Goal: Task Accomplishment & Management: Complete application form

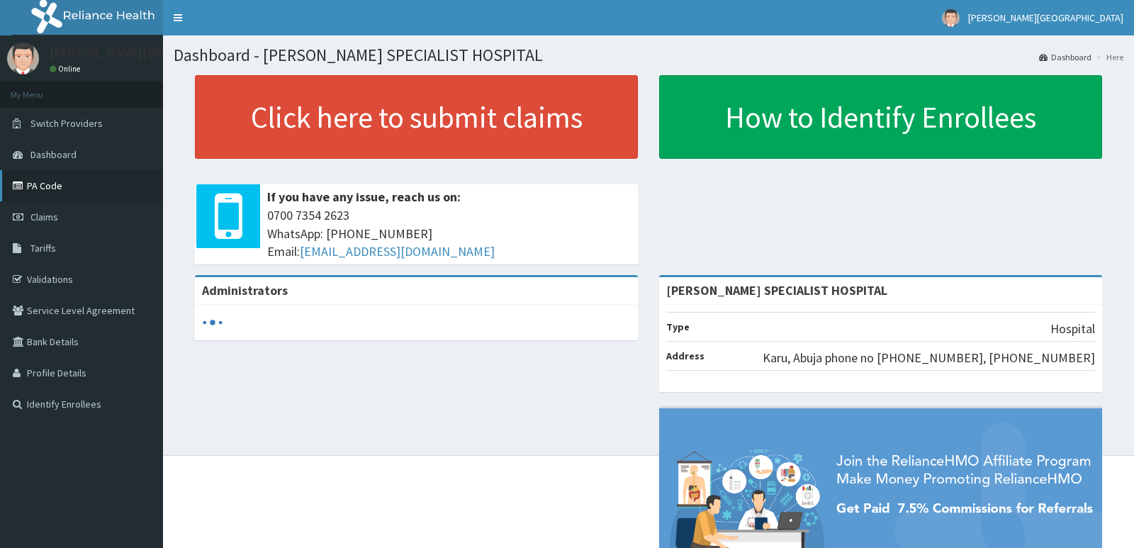
click at [55, 186] on link "PA Code" at bounding box center [81, 185] width 163 height 31
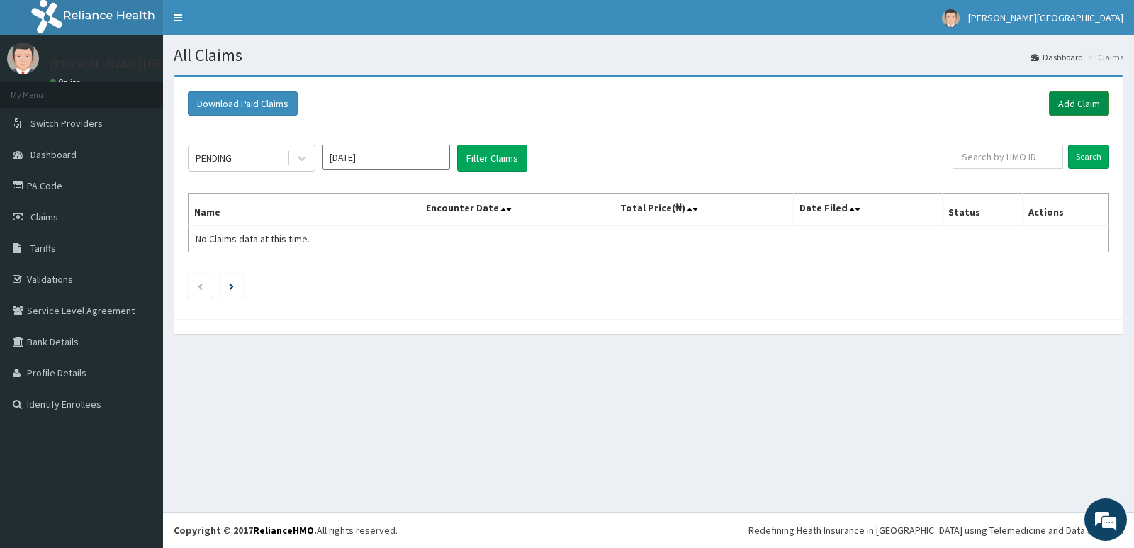
click at [1083, 96] on link "Add Claim" at bounding box center [1079, 103] width 60 height 24
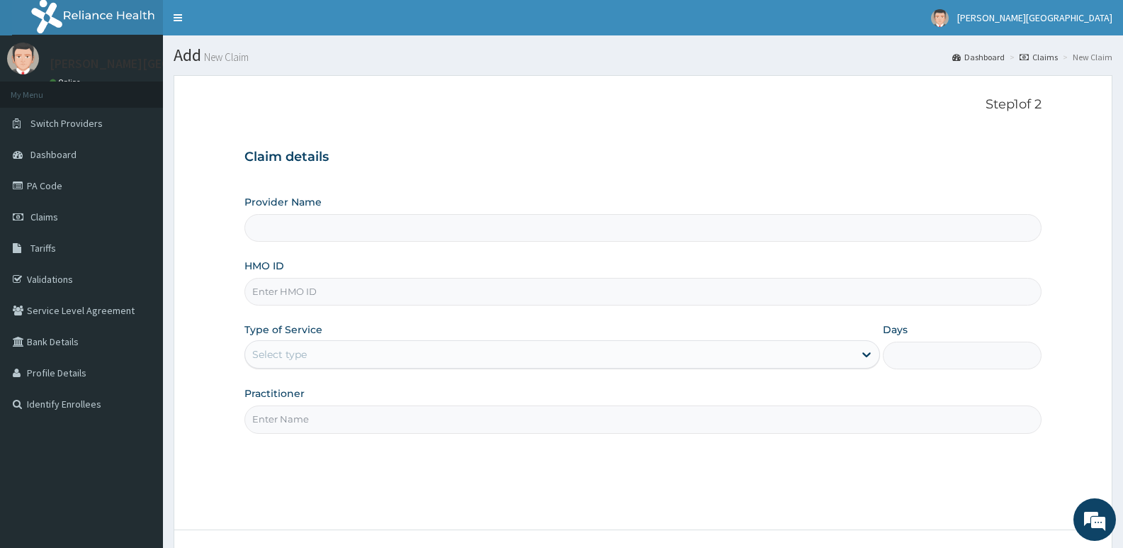
type input "[PERSON_NAME] SPECIALIST HOSPITAL"
click at [291, 292] on input "HMO ID" at bounding box center [643, 292] width 797 height 28
type input "AVO/10151/B"
click at [277, 356] on div "Select type" at bounding box center [279, 354] width 55 height 14
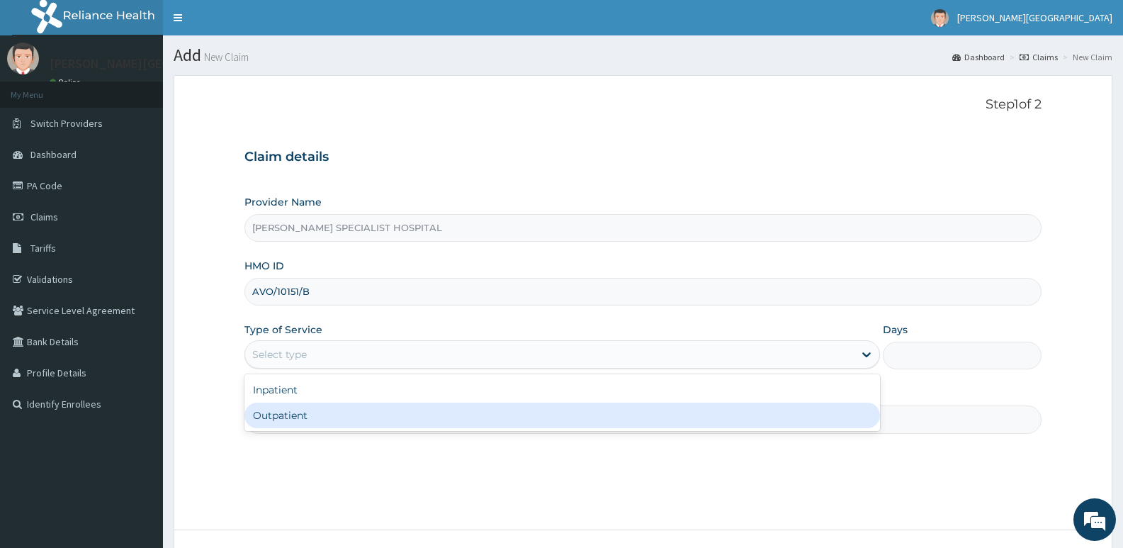
click at [285, 415] on div "Outpatient" at bounding box center [562, 416] width 635 height 26
type input "1"
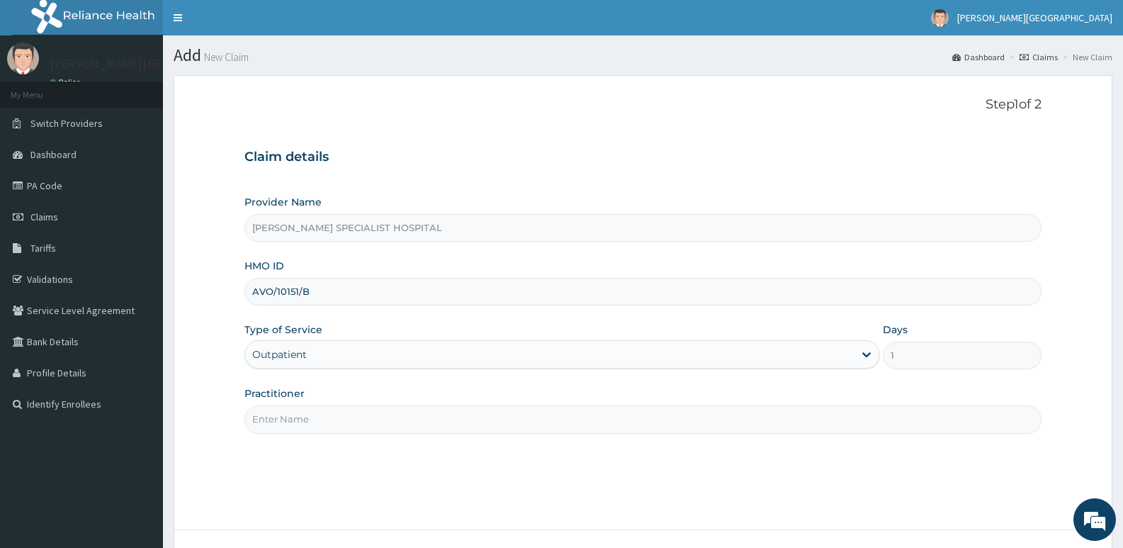
click at [284, 422] on input "Practitioner" at bounding box center [643, 419] width 797 height 28
type input "DR TEMITOPE"
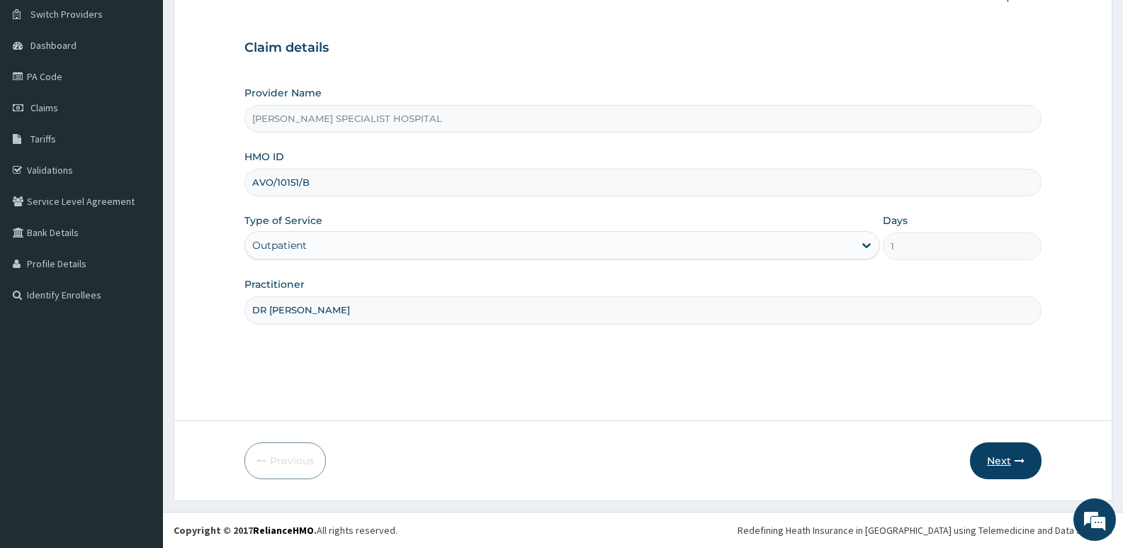
click at [1009, 456] on button "Next" at bounding box center [1006, 460] width 72 height 37
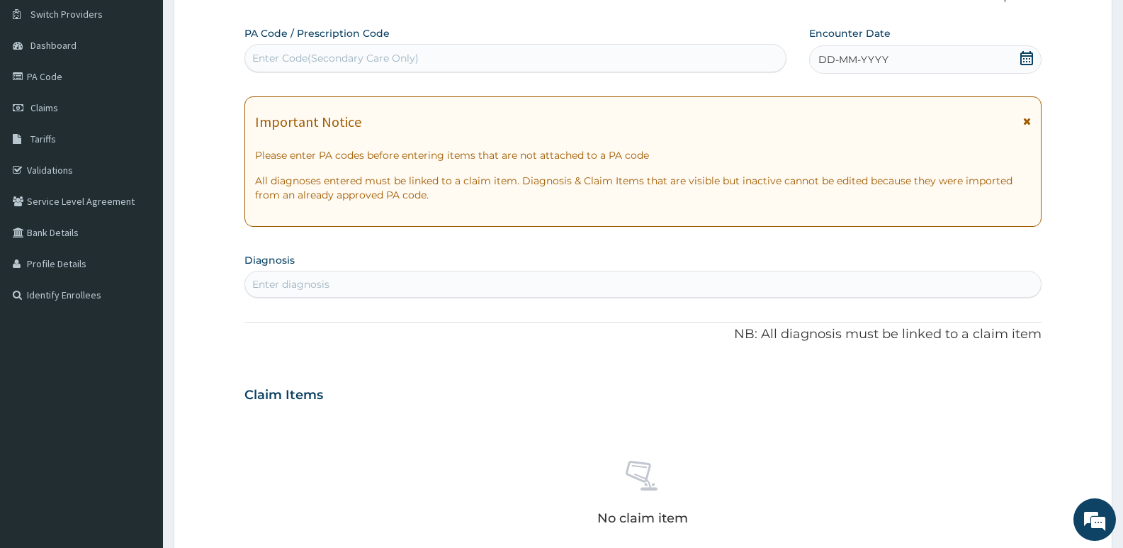
click at [1025, 64] on icon at bounding box center [1027, 58] width 13 height 14
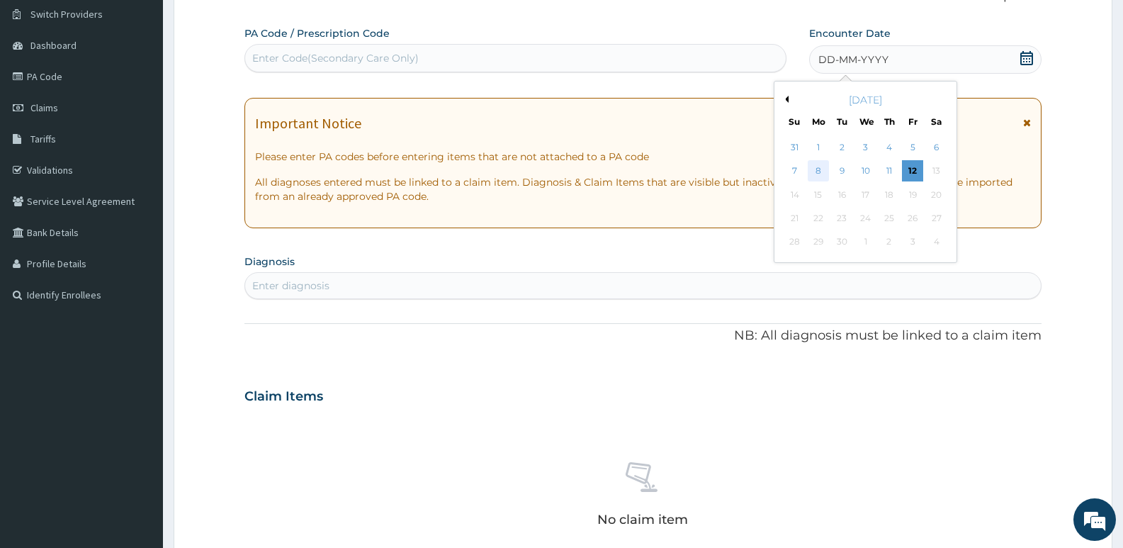
click at [819, 174] on div "8" at bounding box center [818, 171] width 21 height 21
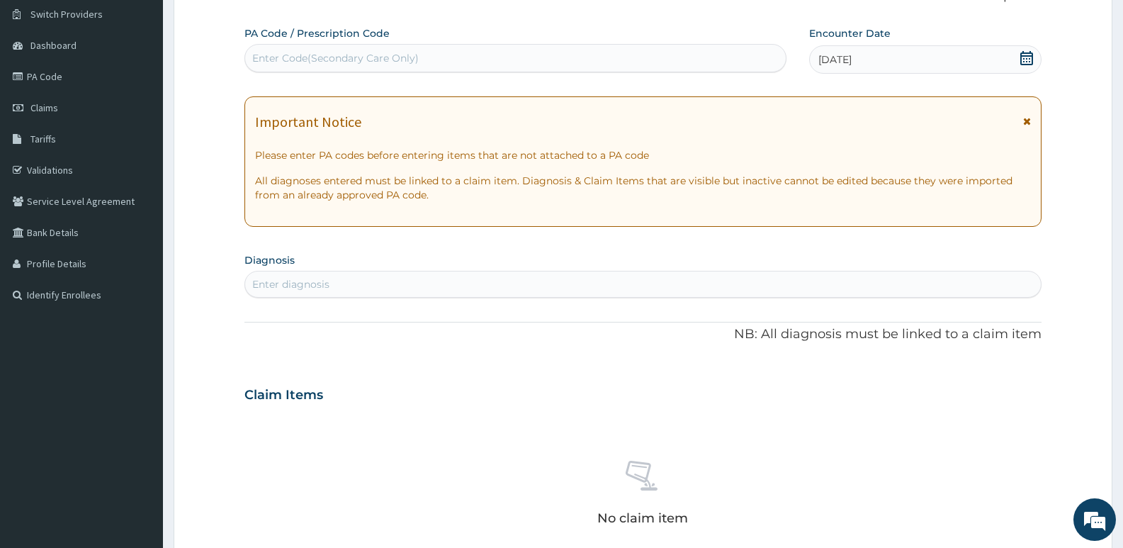
click at [281, 55] on div "Enter Code(Secondary Care Only)" at bounding box center [335, 58] width 167 height 14
type input "PA/OC38CE"
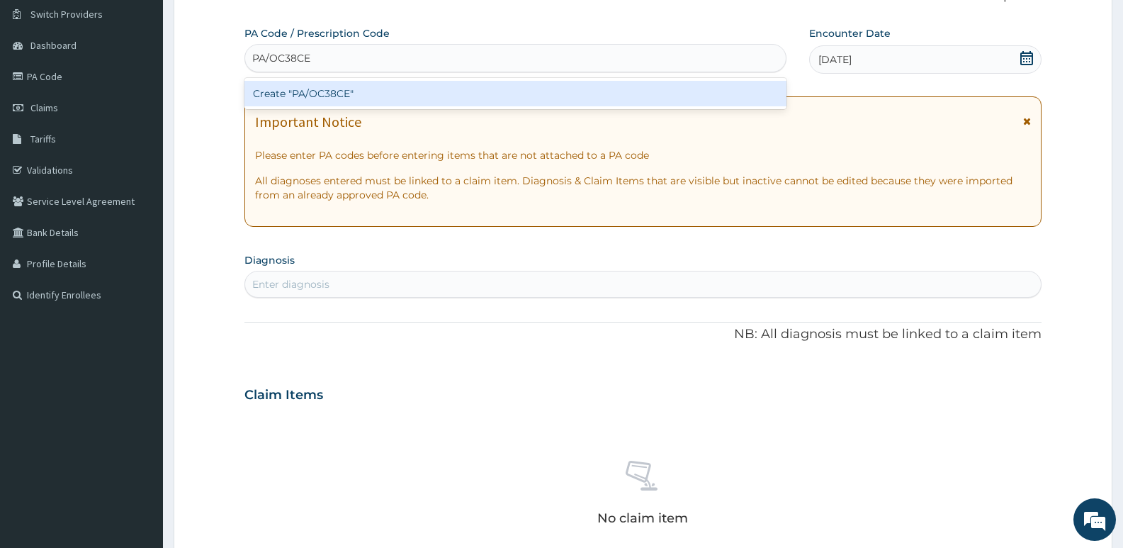
click at [313, 97] on div "Create "PA/OC38CE"" at bounding box center [516, 94] width 542 height 26
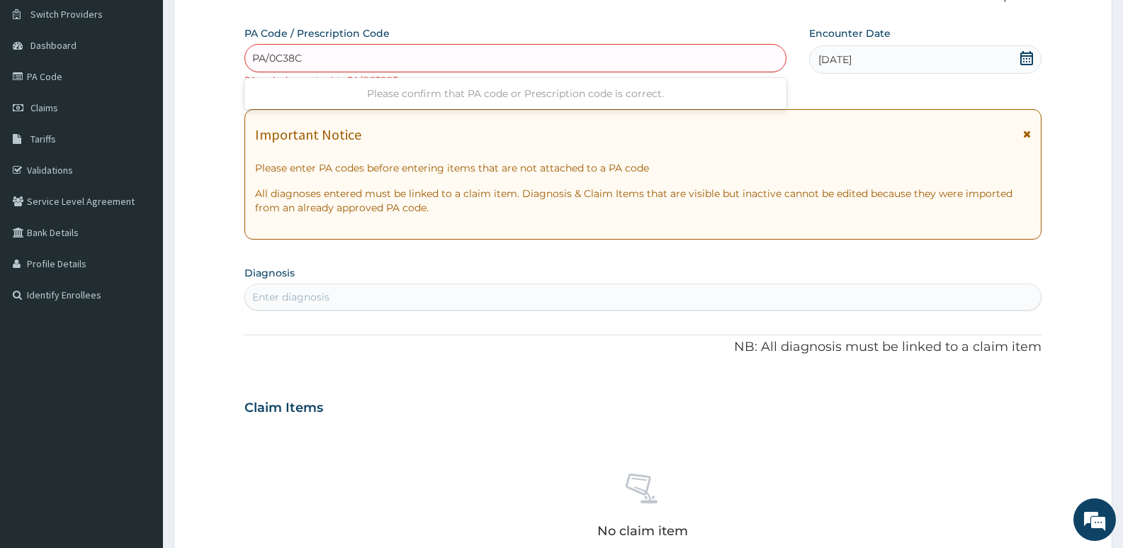
type input "PA/0C38CE"
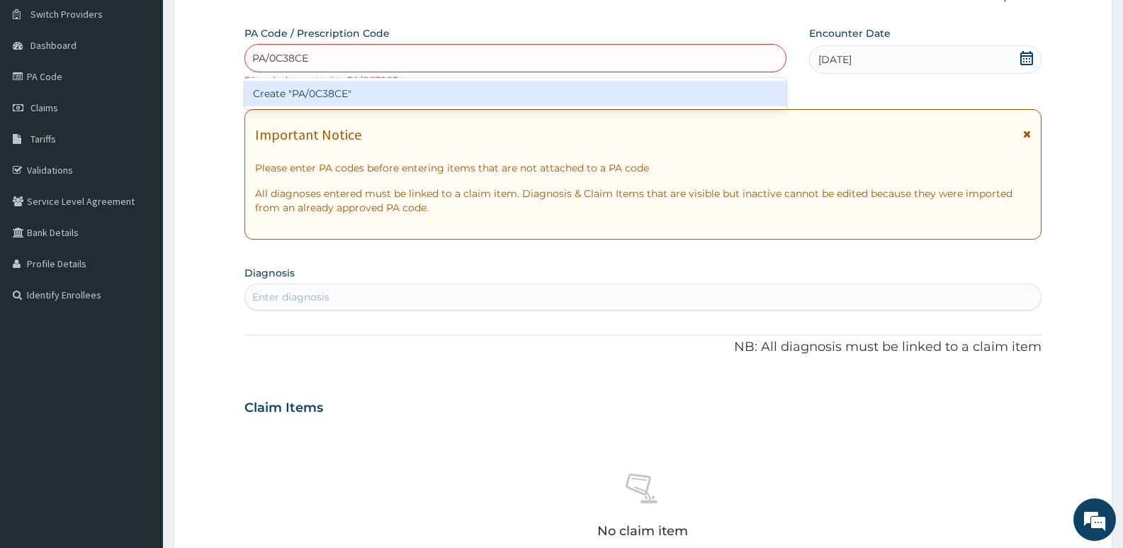
click at [330, 99] on div "Create "PA/0C38CE"" at bounding box center [516, 94] width 542 height 26
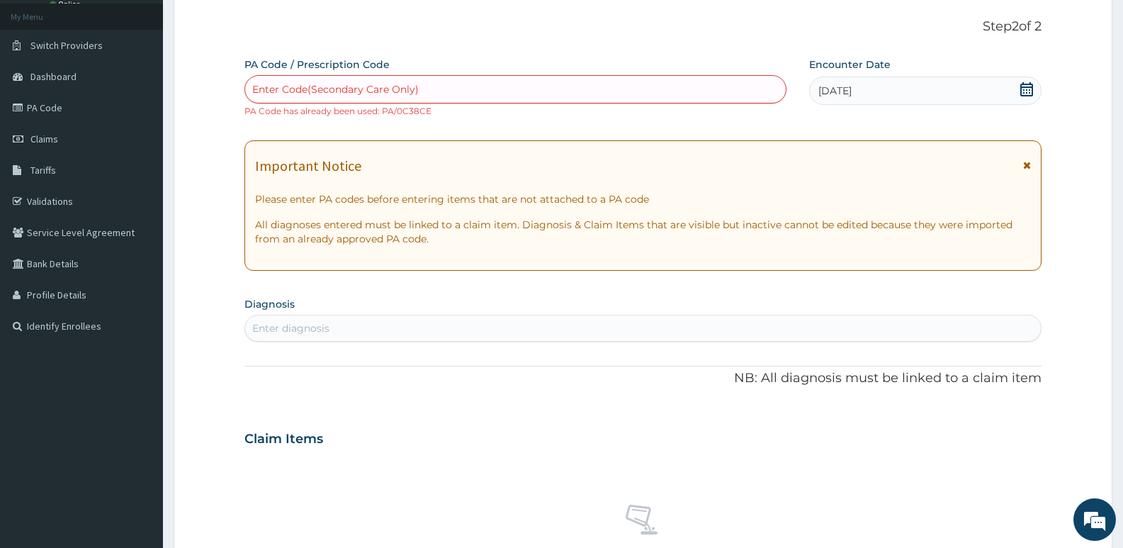
scroll to position [0, 0]
